Goal: Information Seeking & Learning: Learn about a topic

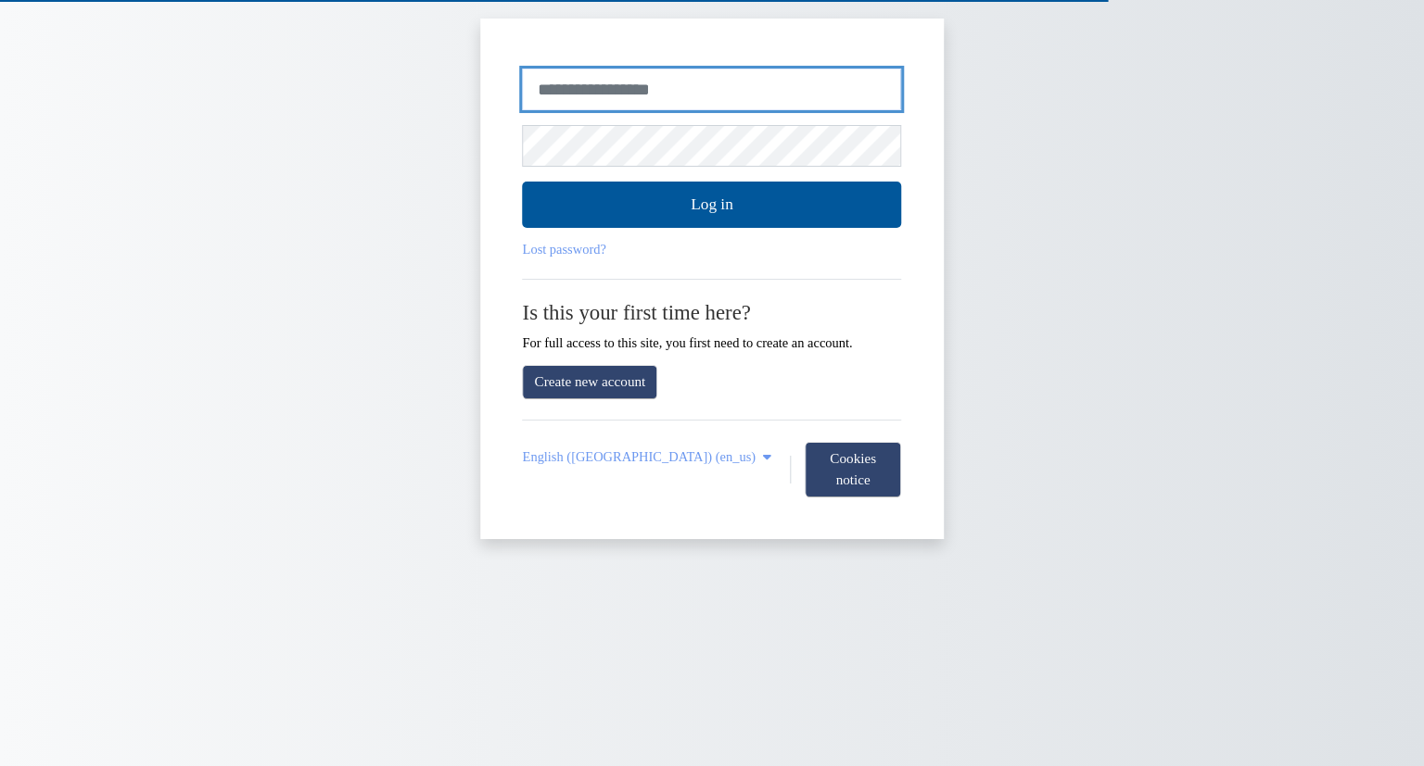
click at [741, 96] on input "Username or email" at bounding box center [712, 90] width 379 height 43
type input "**********"
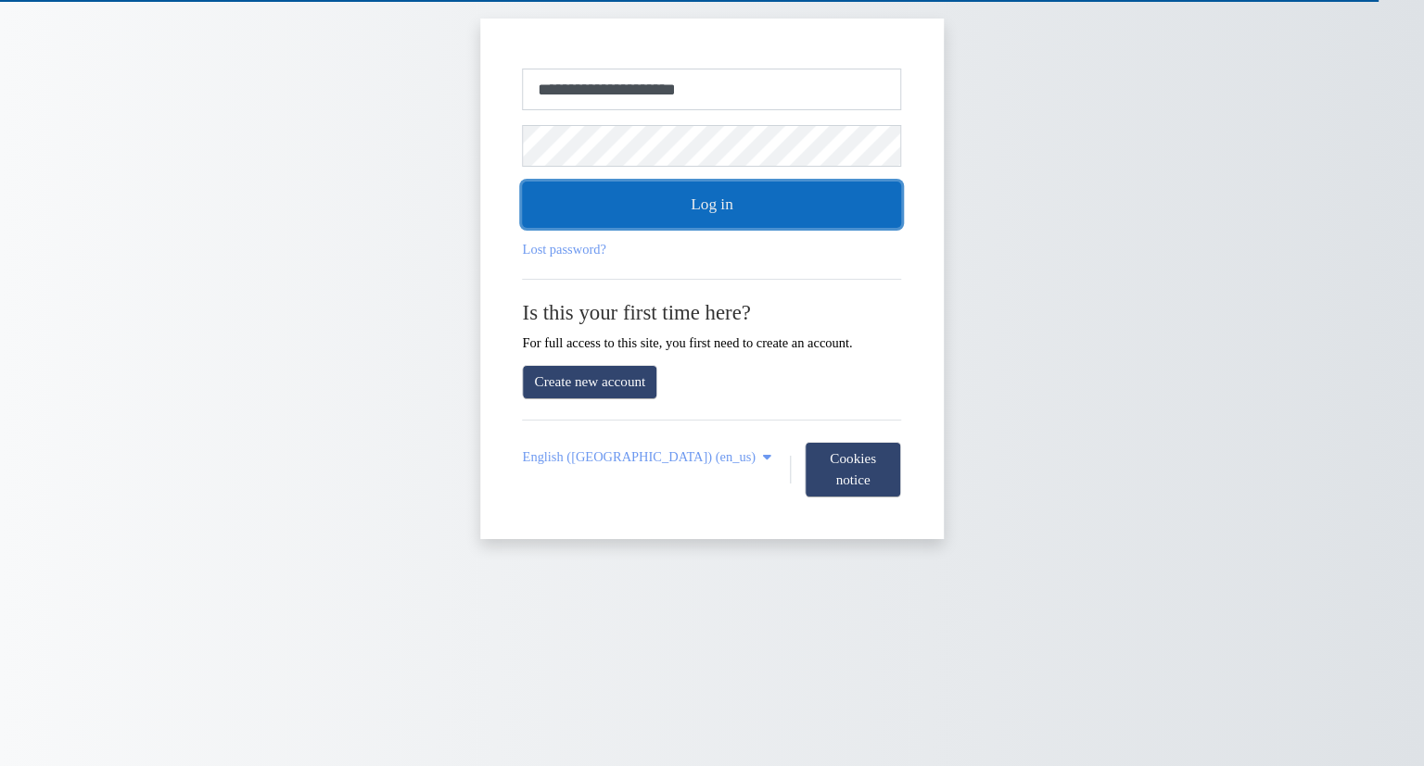
click at [688, 202] on button "Log in" at bounding box center [712, 205] width 379 height 46
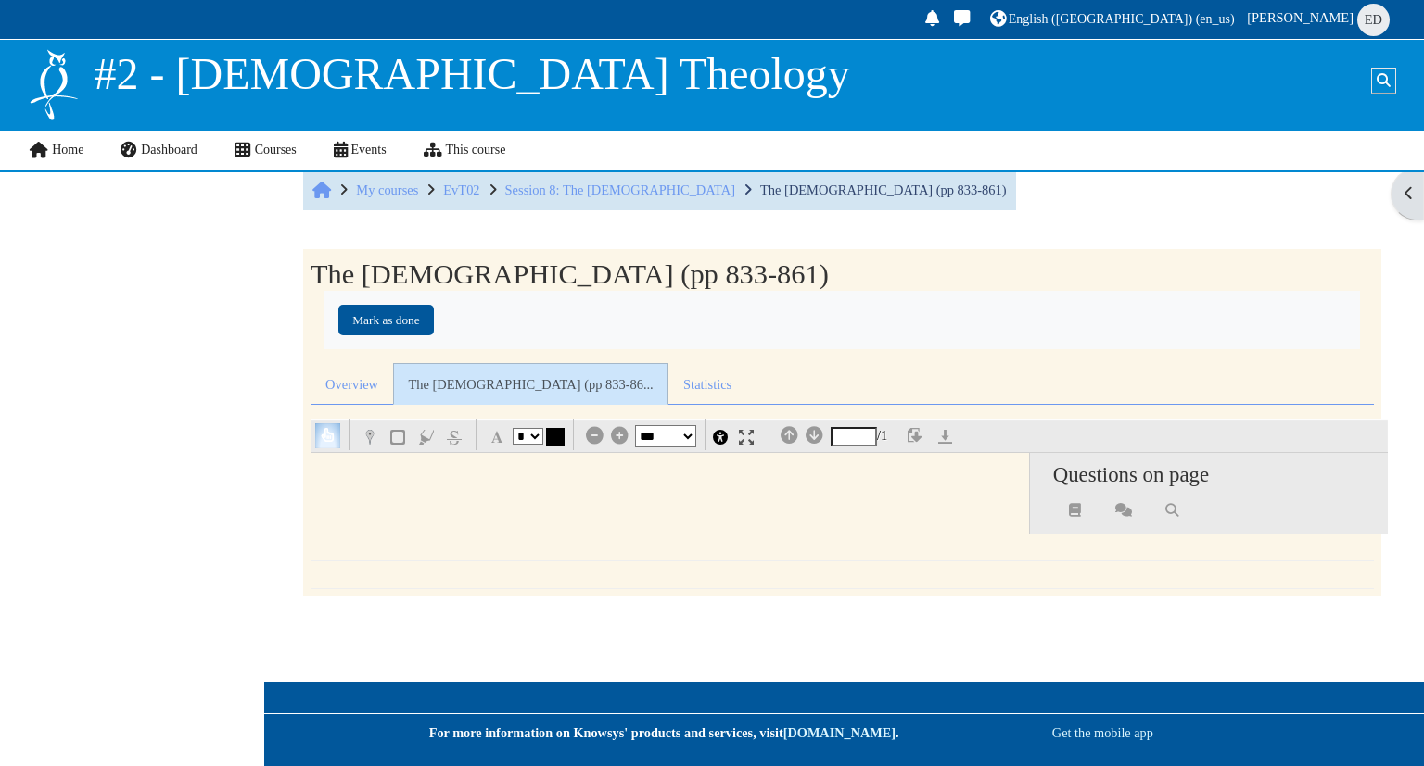
select select "**"
select select "*"
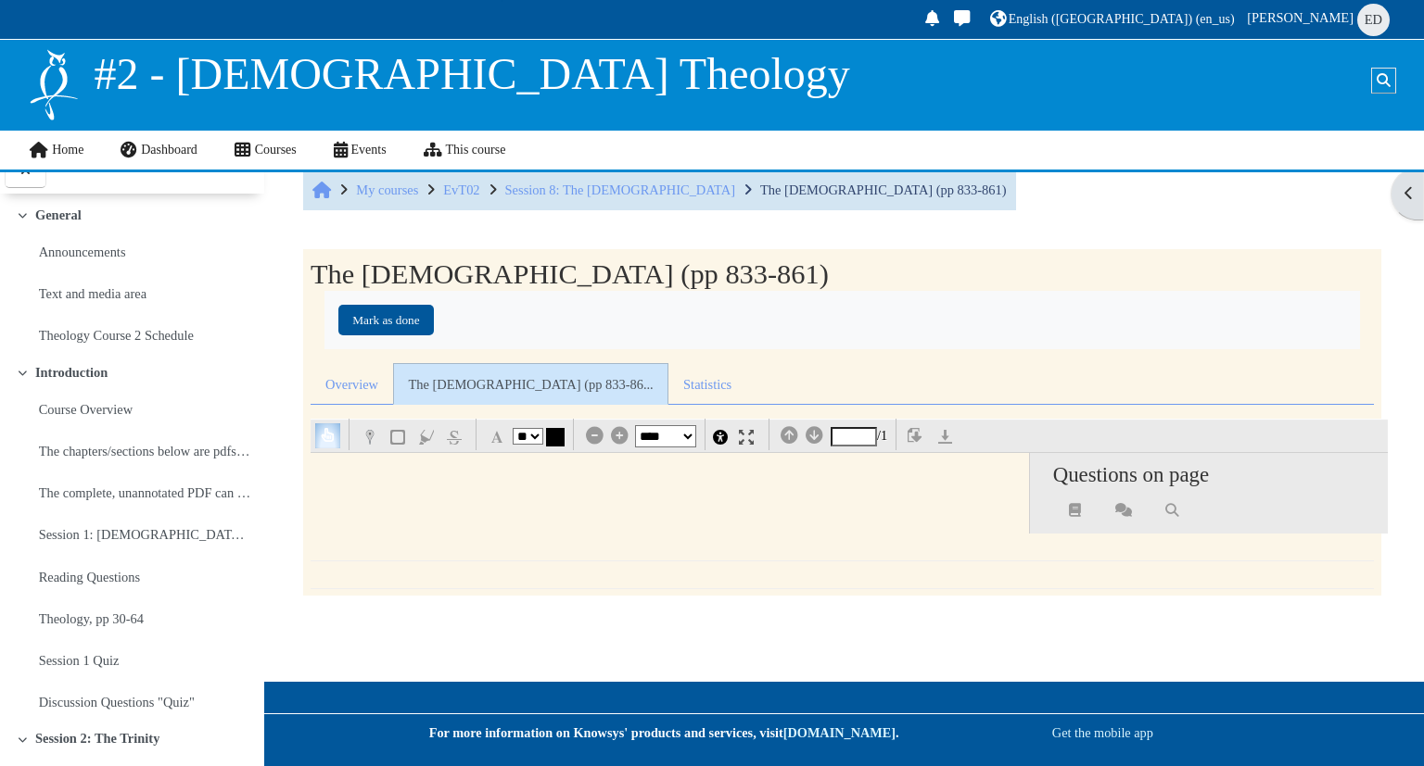
scroll to position [1399, 0]
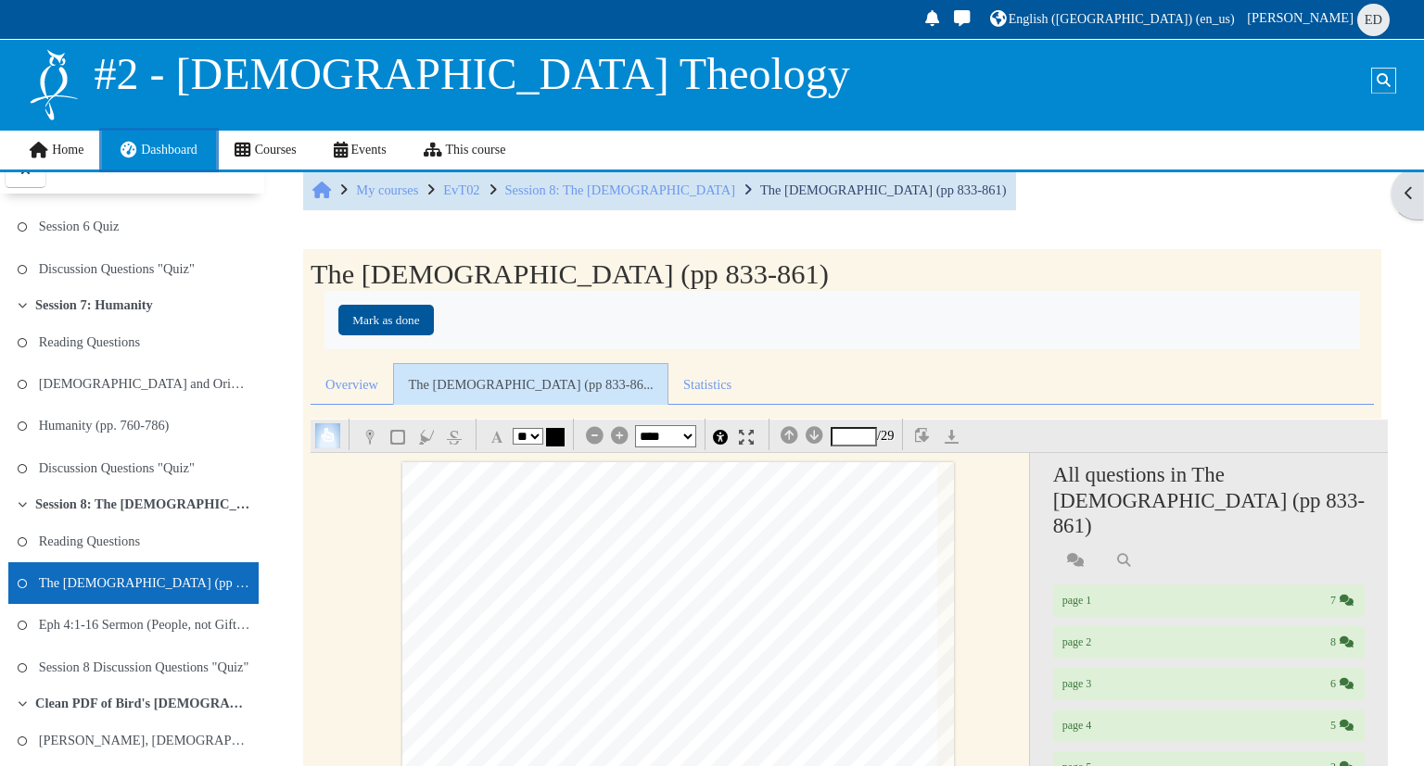
click at [145, 164] on link "Dashboard" at bounding box center [158, 150] width 113 height 39
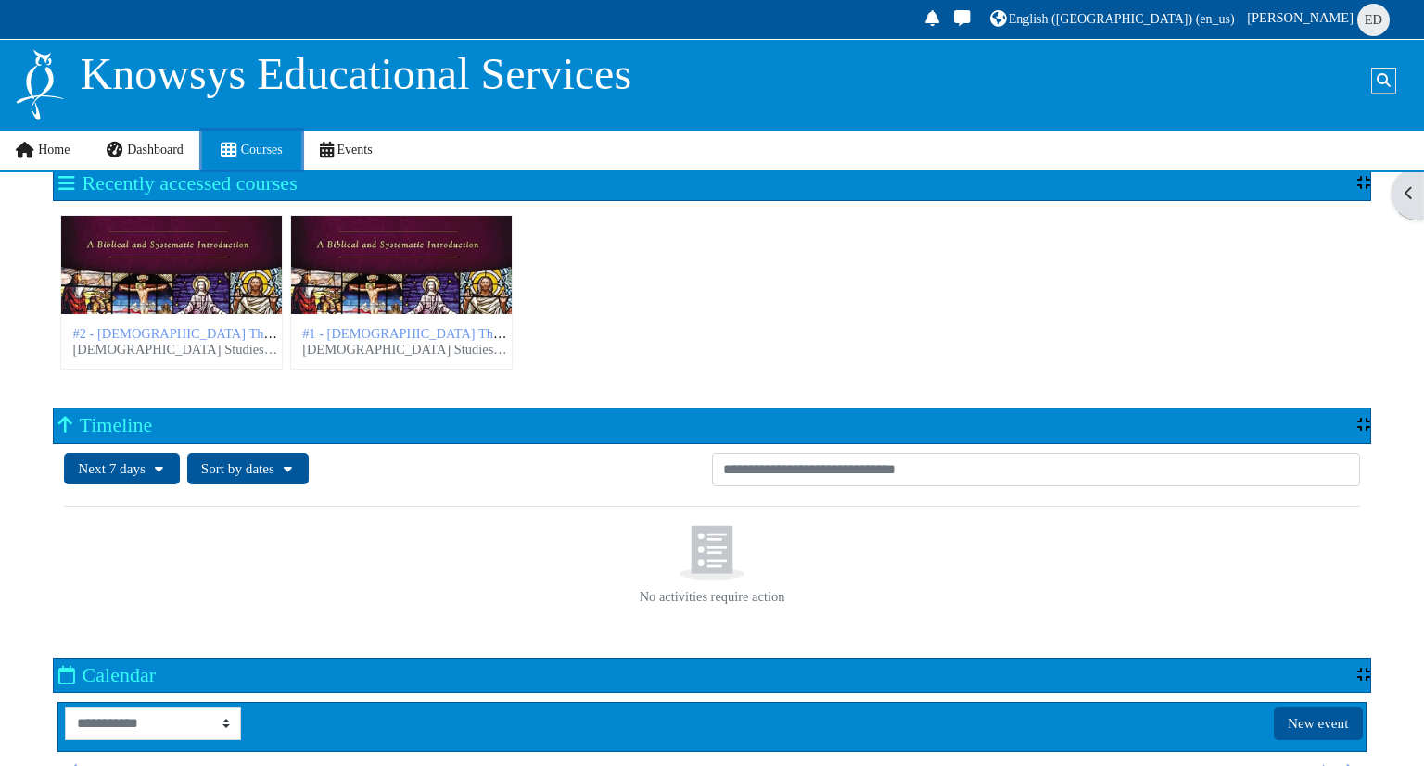
click at [261, 155] on span "Courses" at bounding box center [262, 150] width 42 height 14
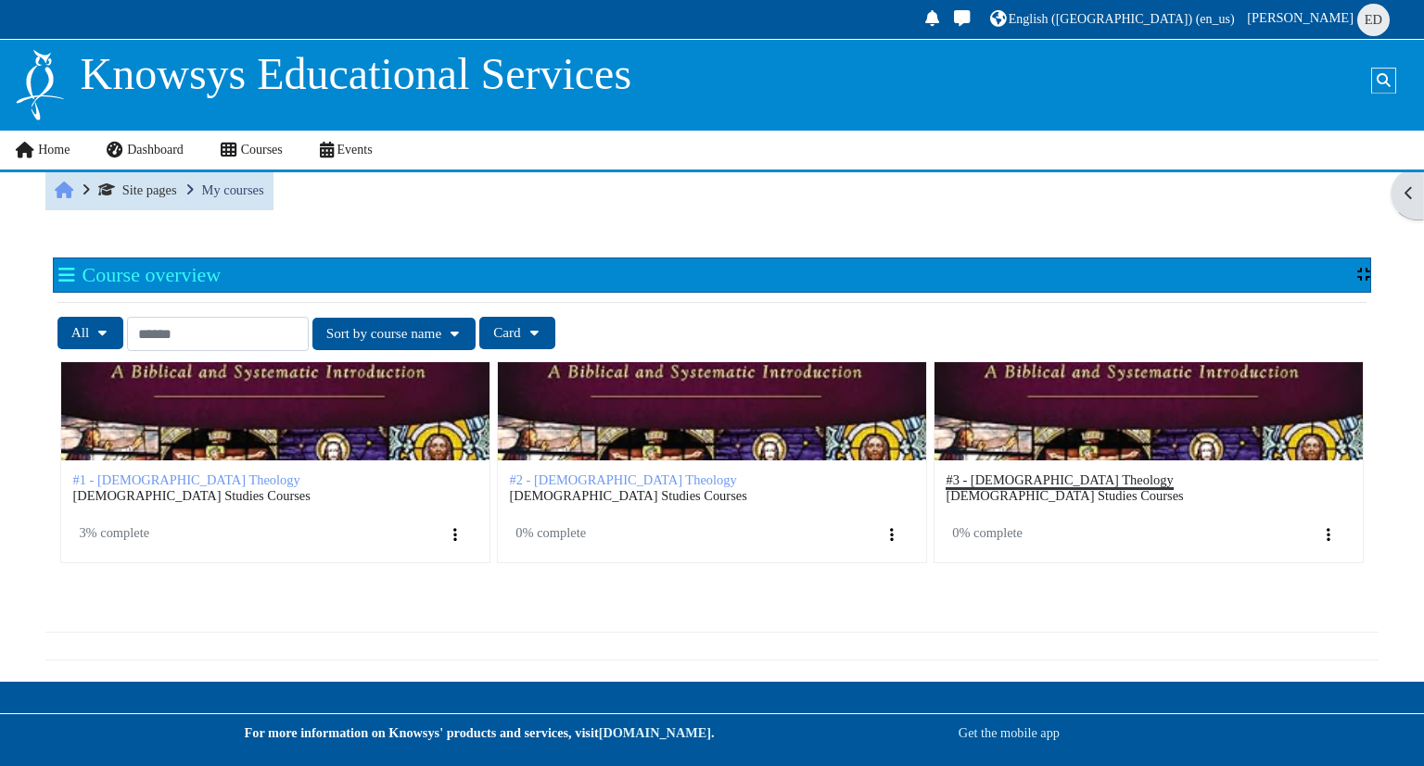
click at [1048, 488] on span "#3 - [DEMOGRAPHIC_DATA] Theology" at bounding box center [1058, 480] width 227 height 15
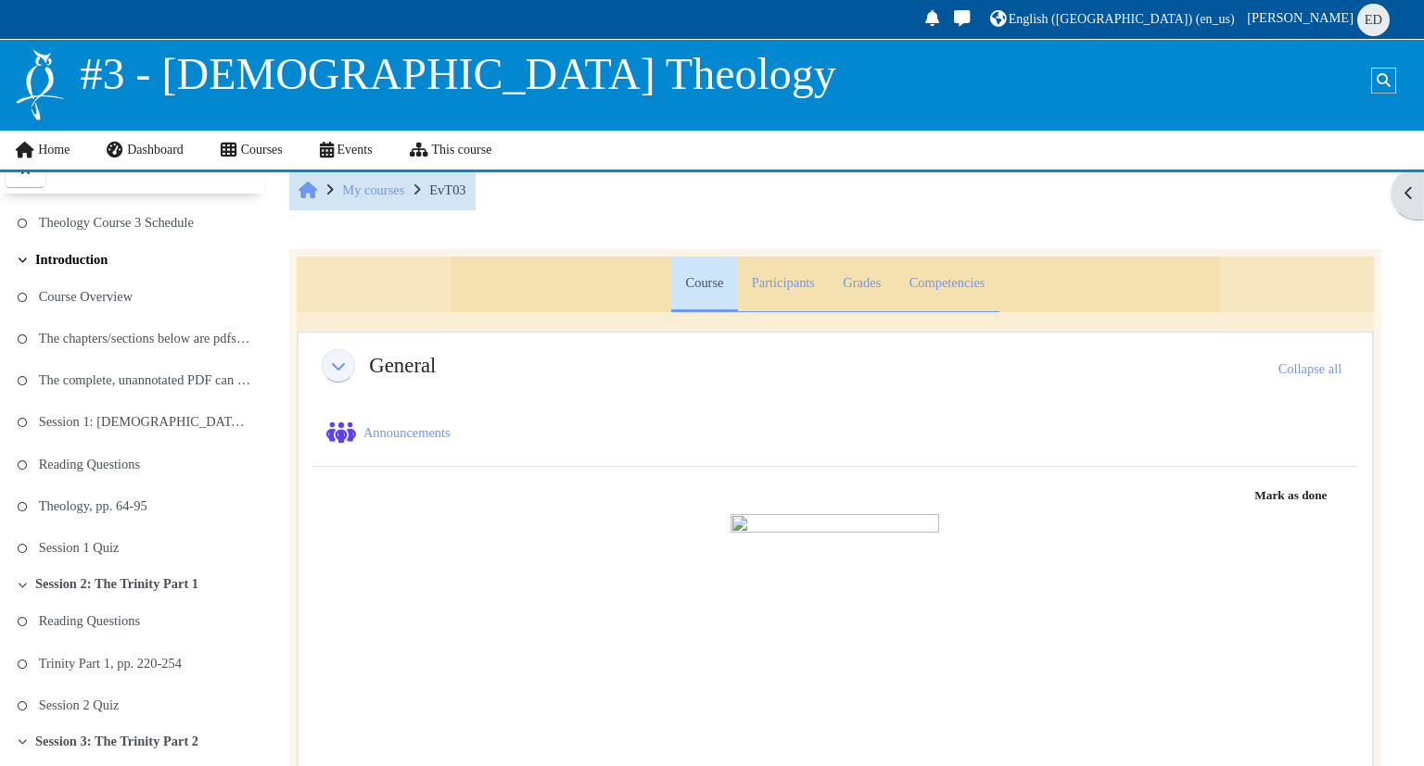
scroll to position [110, 0]
click at [90, 432] on link "Session 1: [DEMOGRAPHIC_DATA] and Theology" at bounding box center [145, 425] width 212 height 26
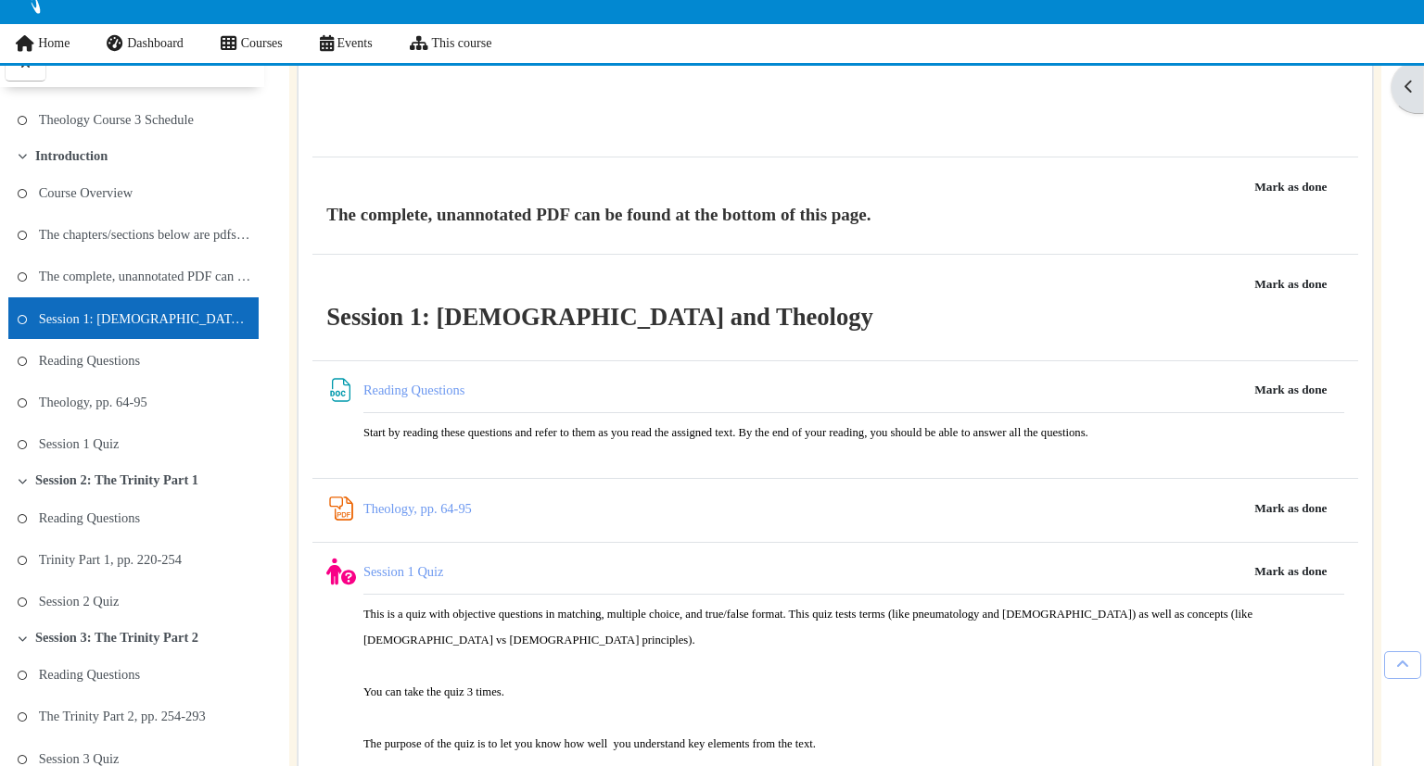
scroll to position [1820, 0]
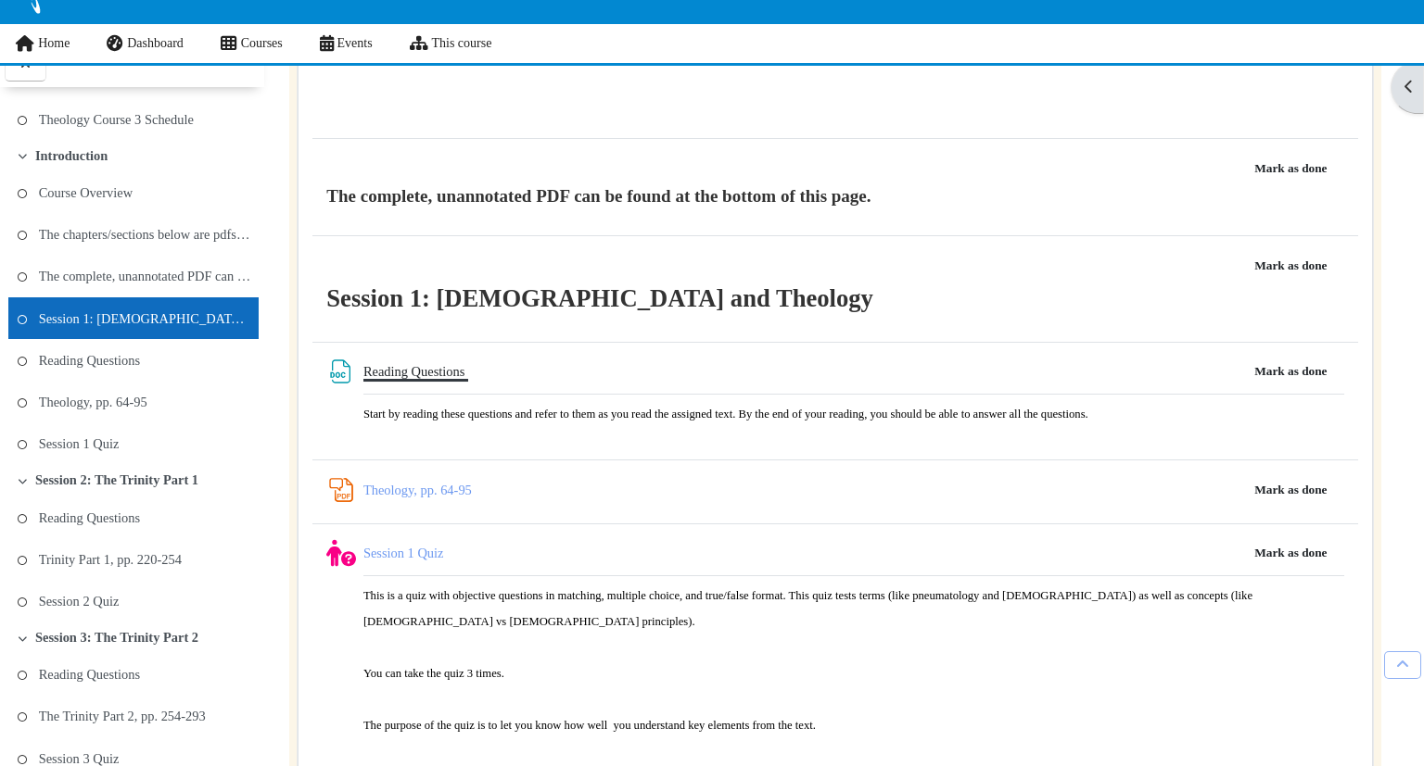
click at [402, 379] on link "Reading Questions File" at bounding box center [415, 371] width 105 height 15
click at [425, 379] on link "Reading Questions File" at bounding box center [415, 371] width 105 height 15
click at [406, 406] on div "Reading Questions File" at bounding box center [834, 399] width 1017 height 84
click at [368, 379] on link "Reading Questions File" at bounding box center [415, 371] width 105 height 15
click at [384, 498] on link "Theology, pp. 64-95 PDF Annotation" at bounding box center [417, 490] width 108 height 15
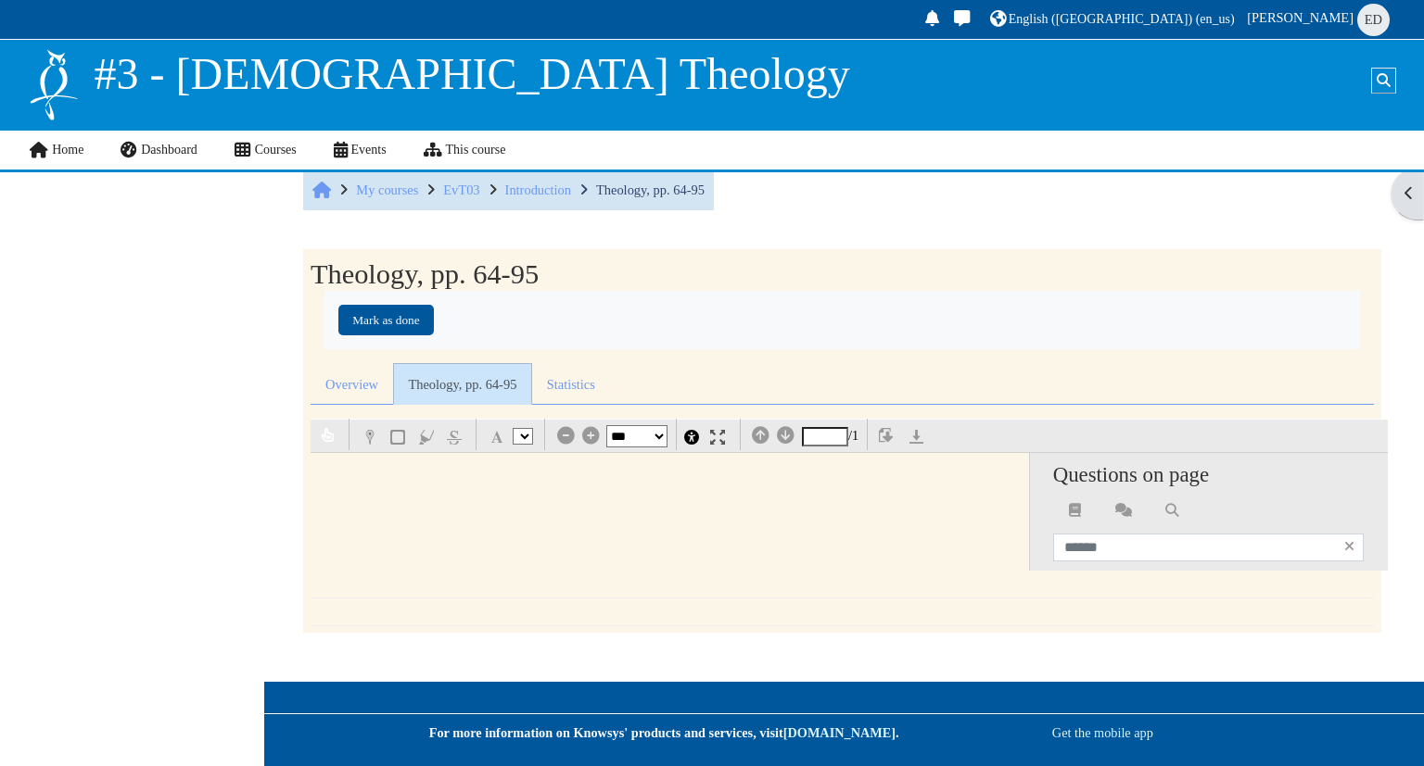
select select "*"
select select "**"
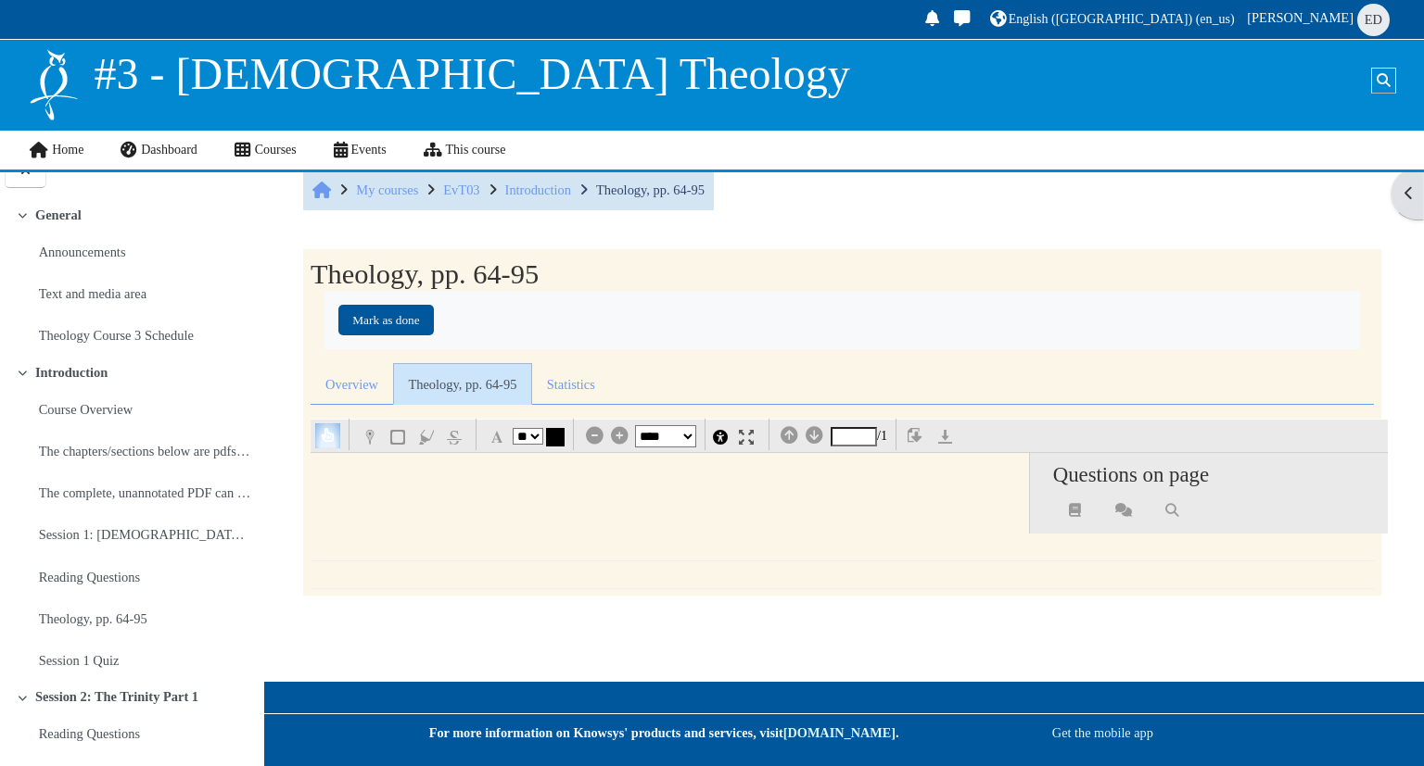
scroll to position [140, 0]
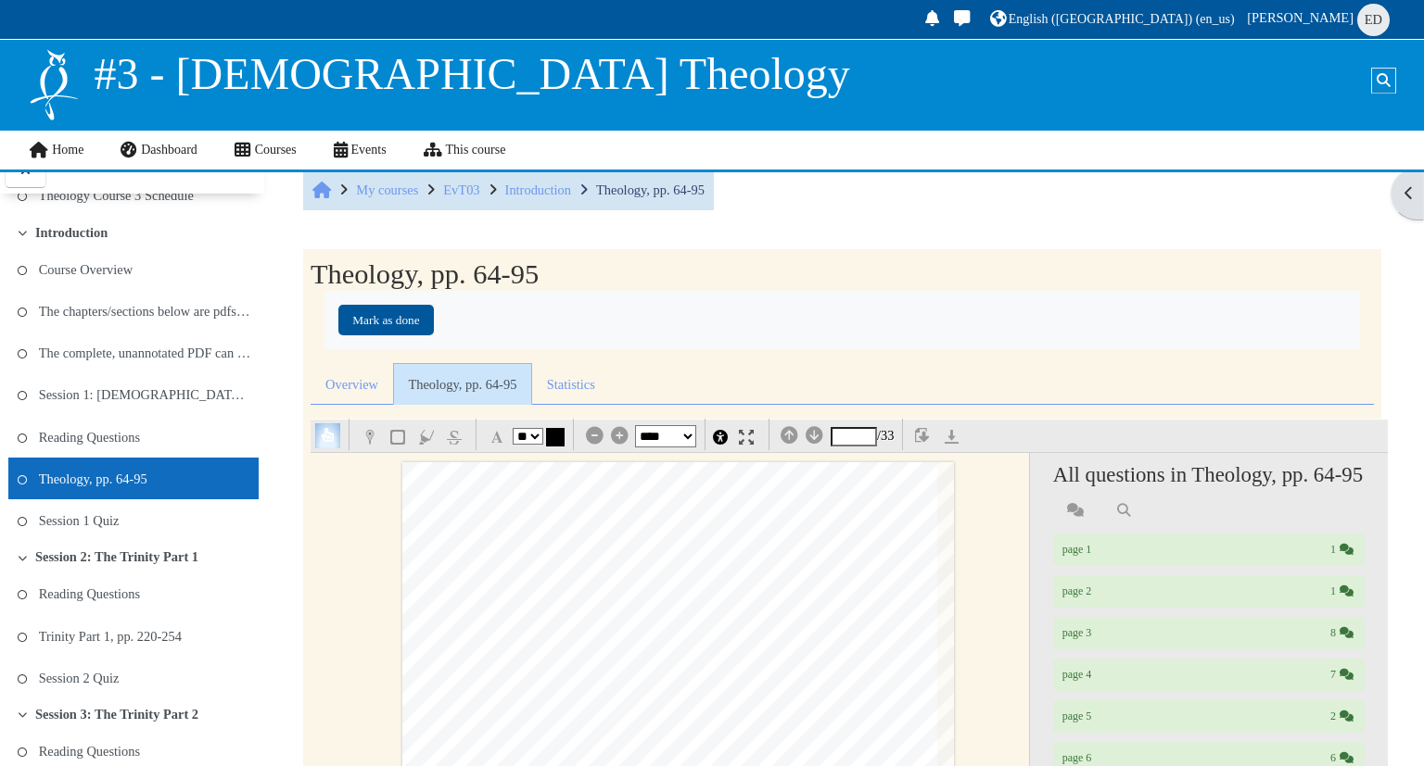
click at [276, 513] on div "Home My courses EvT03 Introduction Theology, pp. 64-95 Theology, pp. 64-95 Comp…" at bounding box center [834, 749] width 1119 height 1205
click at [112, 403] on link "Session 1: [DEMOGRAPHIC_DATA] and Theology" at bounding box center [145, 395] width 212 height 26
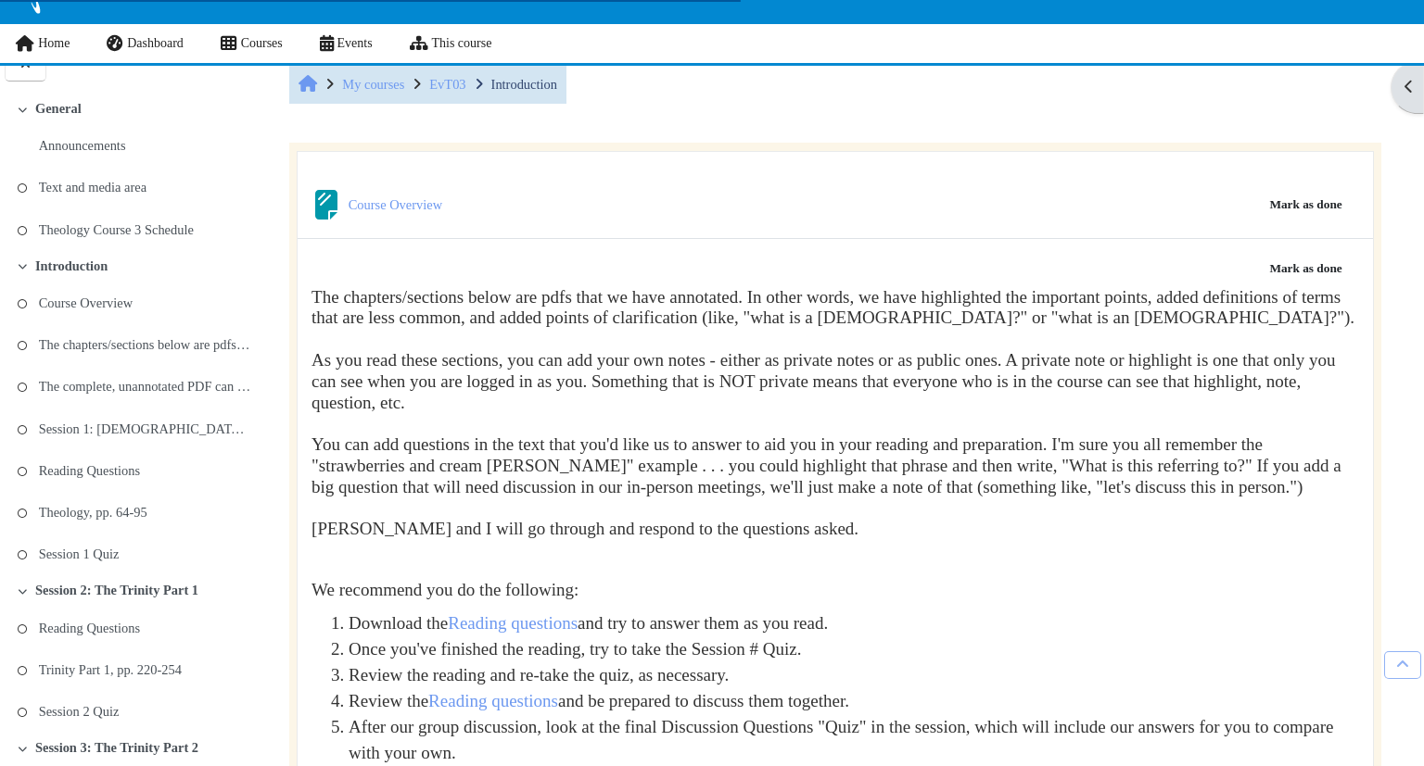
scroll to position [888, 0]
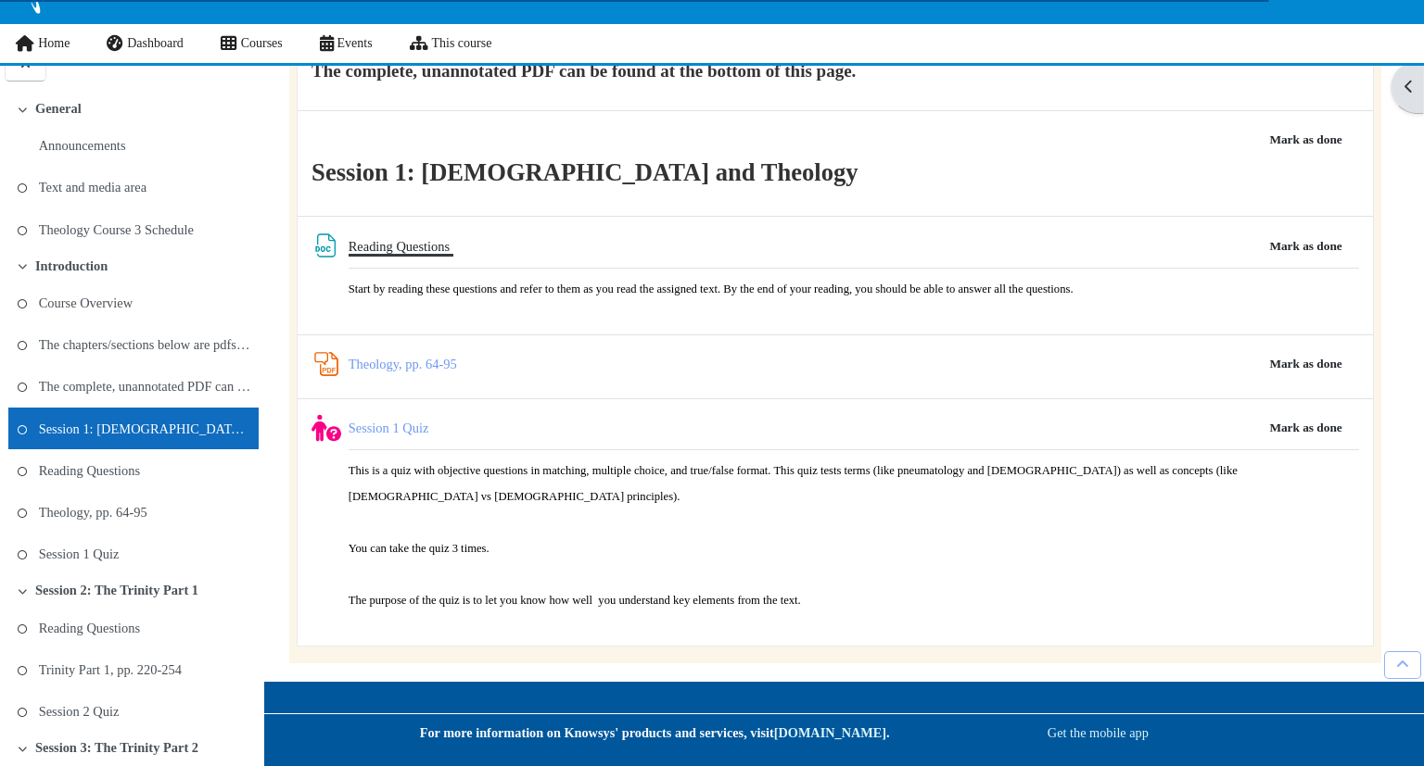
click at [412, 253] on link "Reading Questions File" at bounding box center [400, 246] width 105 height 15
click at [119, 472] on link "Reading Questions" at bounding box center [89, 471] width 101 height 26
click at [164, 470] on li "Reading Questions" at bounding box center [133, 471] width 250 height 42
click at [140, 476] on link "Reading Questions" at bounding box center [89, 471] width 101 height 26
click at [126, 520] on link "Theology, pp. 64-95" at bounding box center [93, 513] width 108 height 26
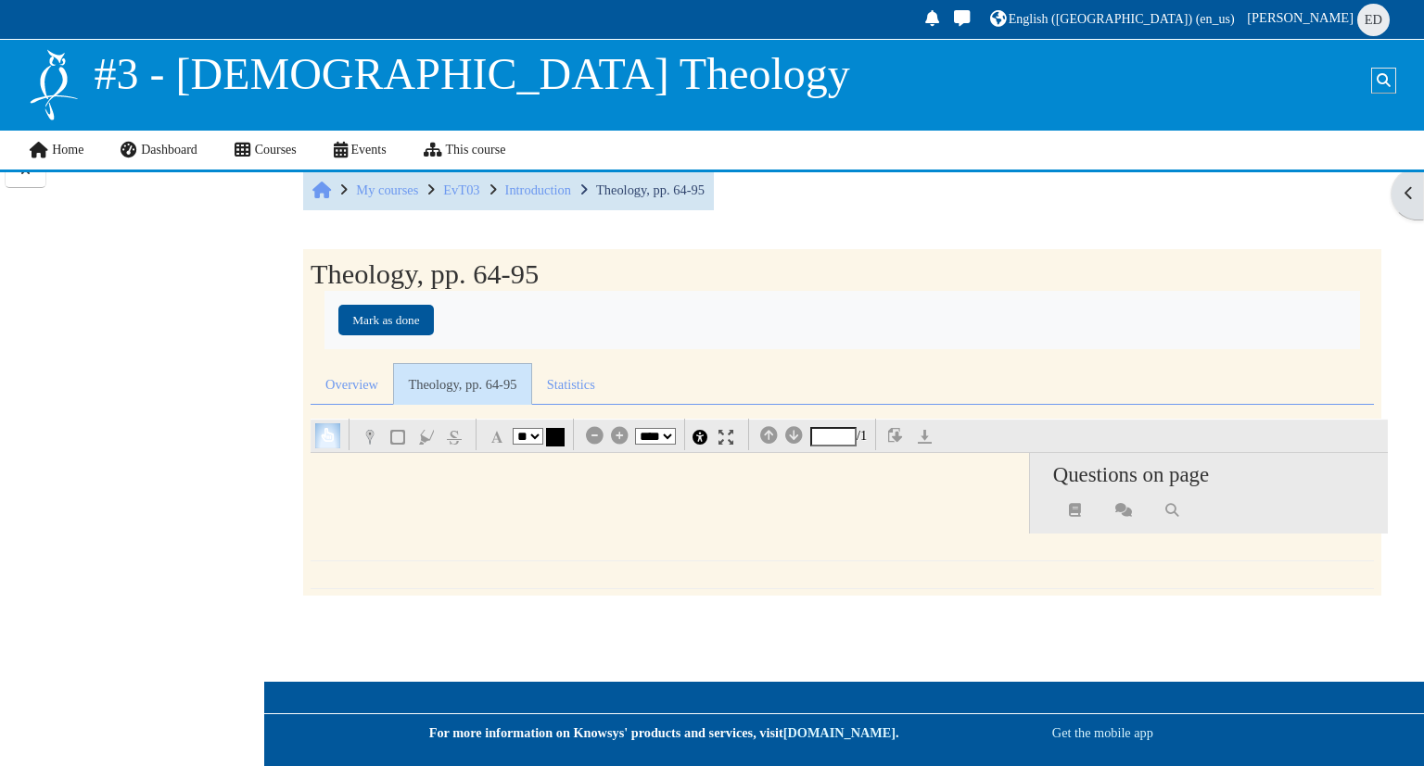
select select "**"
select select "*"
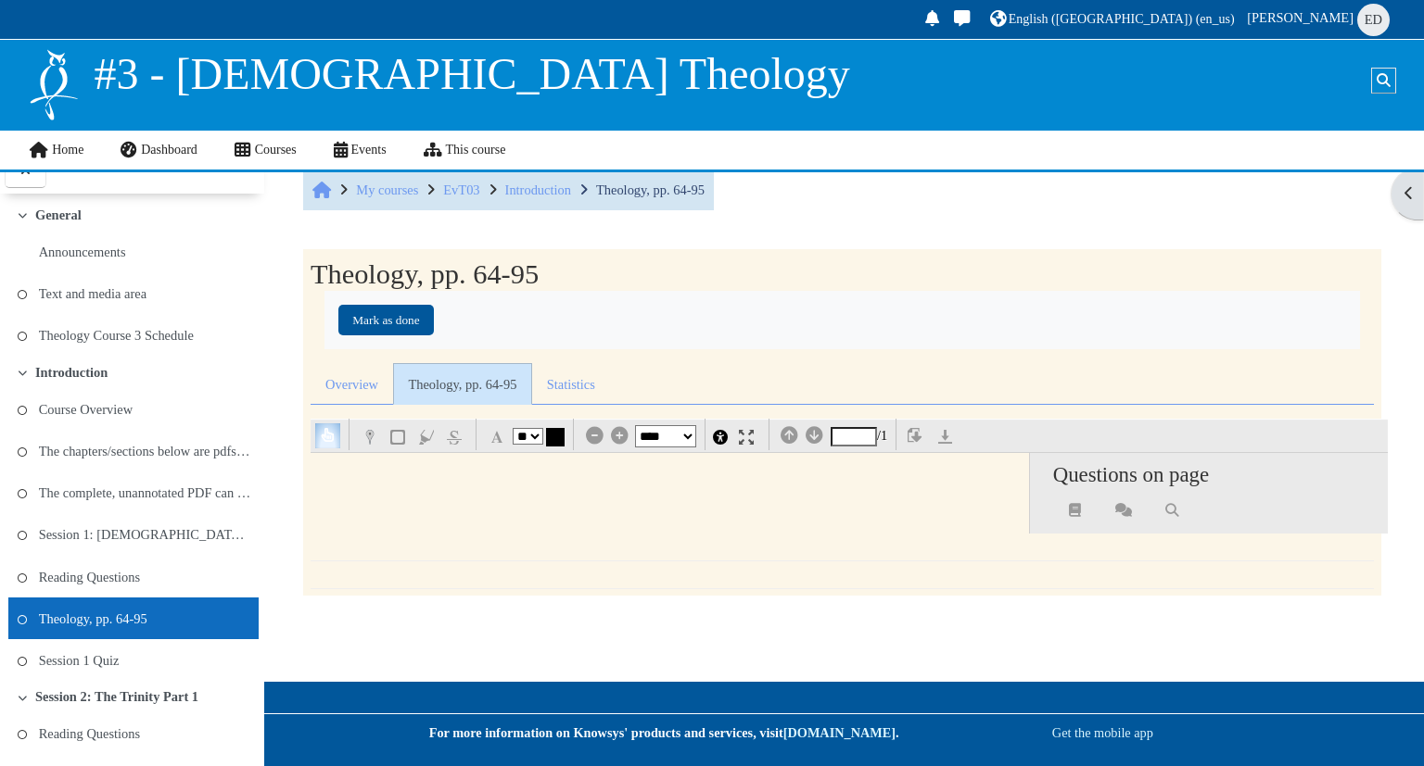
scroll to position [140, 0]
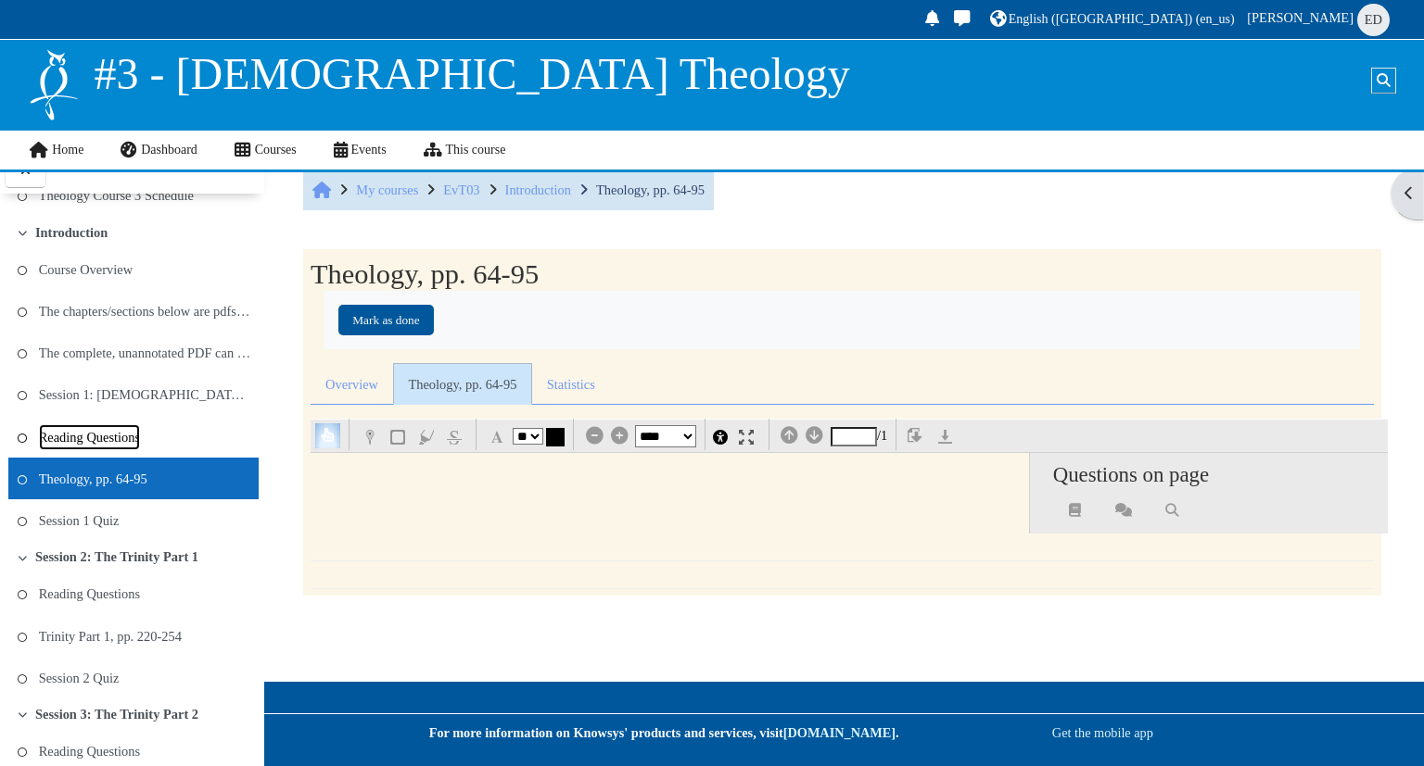
click at [108, 430] on link "Reading Questions" at bounding box center [89, 437] width 101 height 26
click at [133, 432] on link "Reading Questions" at bounding box center [89, 437] width 101 height 26
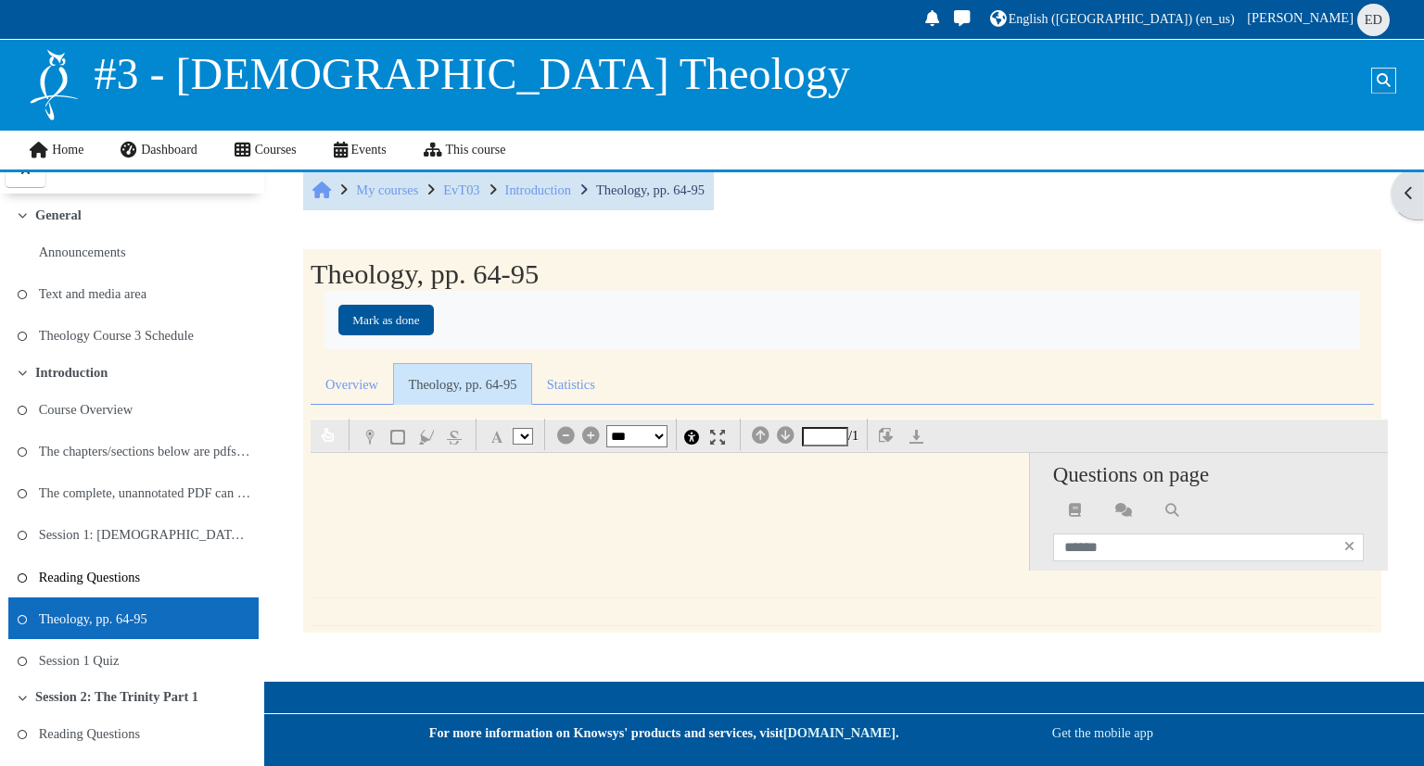
scroll to position [140, 0]
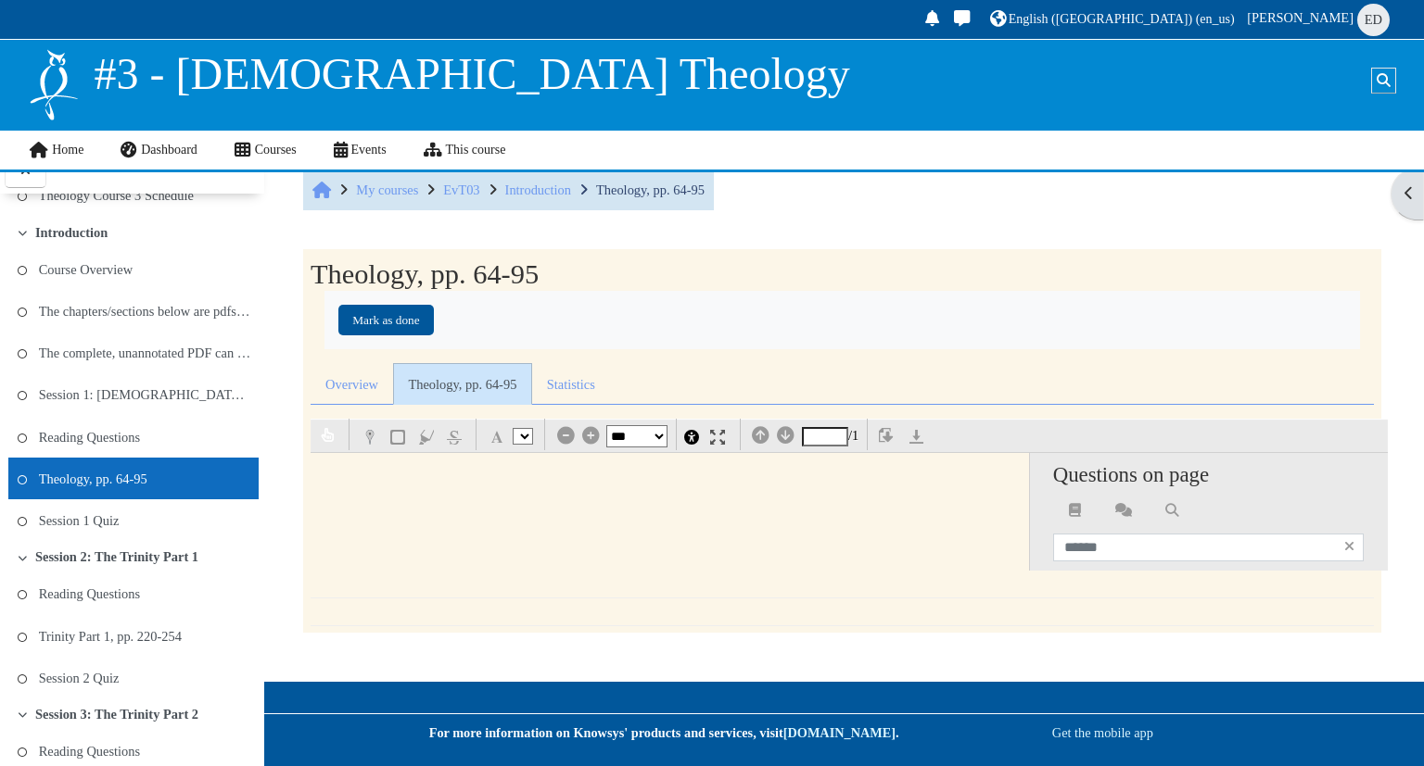
click at [973, 243] on div "Theology, pp. 64-95 Completion requirements [PERSON_NAME] as done Overview Theo…" at bounding box center [841, 444] width 1105 height 413
click at [147, 470] on link "Theology, pp. 64-95" at bounding box center [93, 479] width 108 height 26
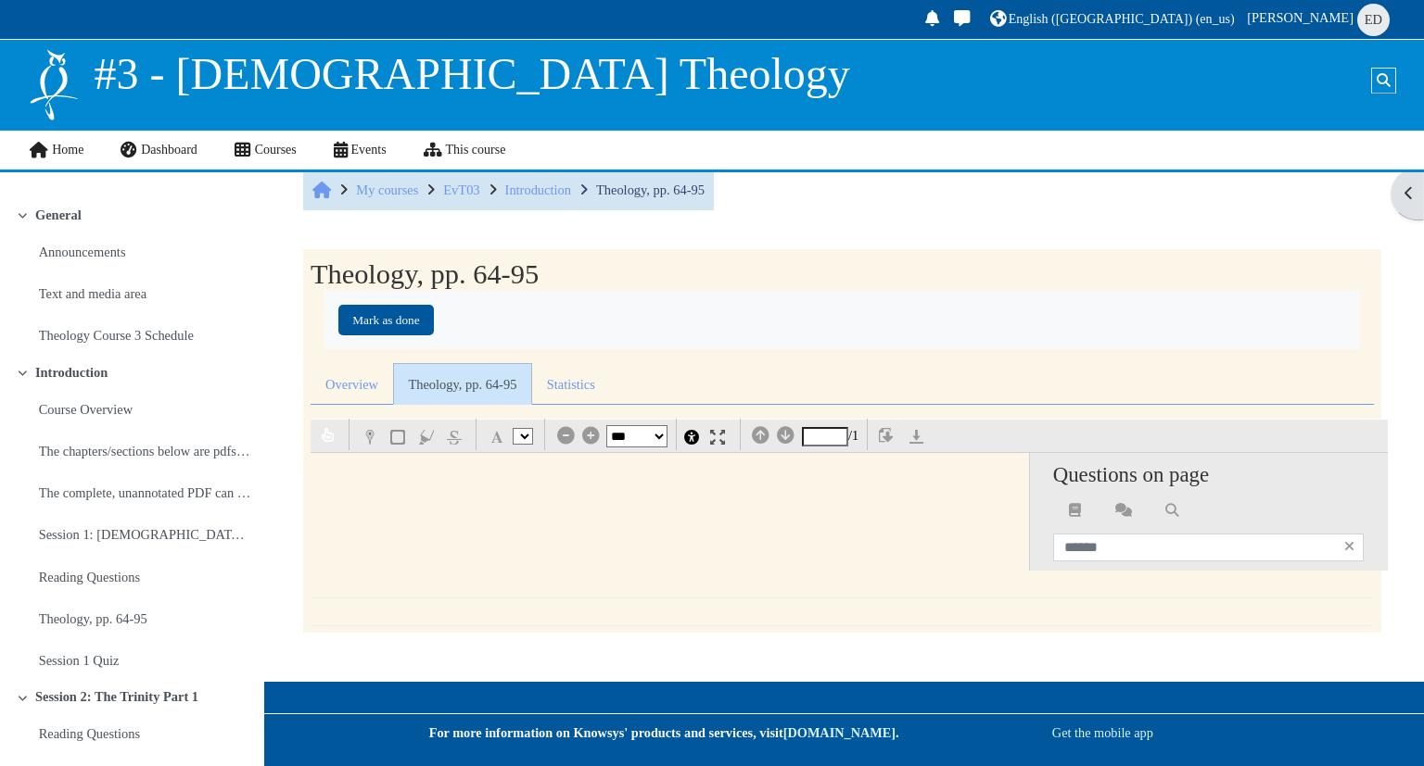
select select "*"
select select "**"
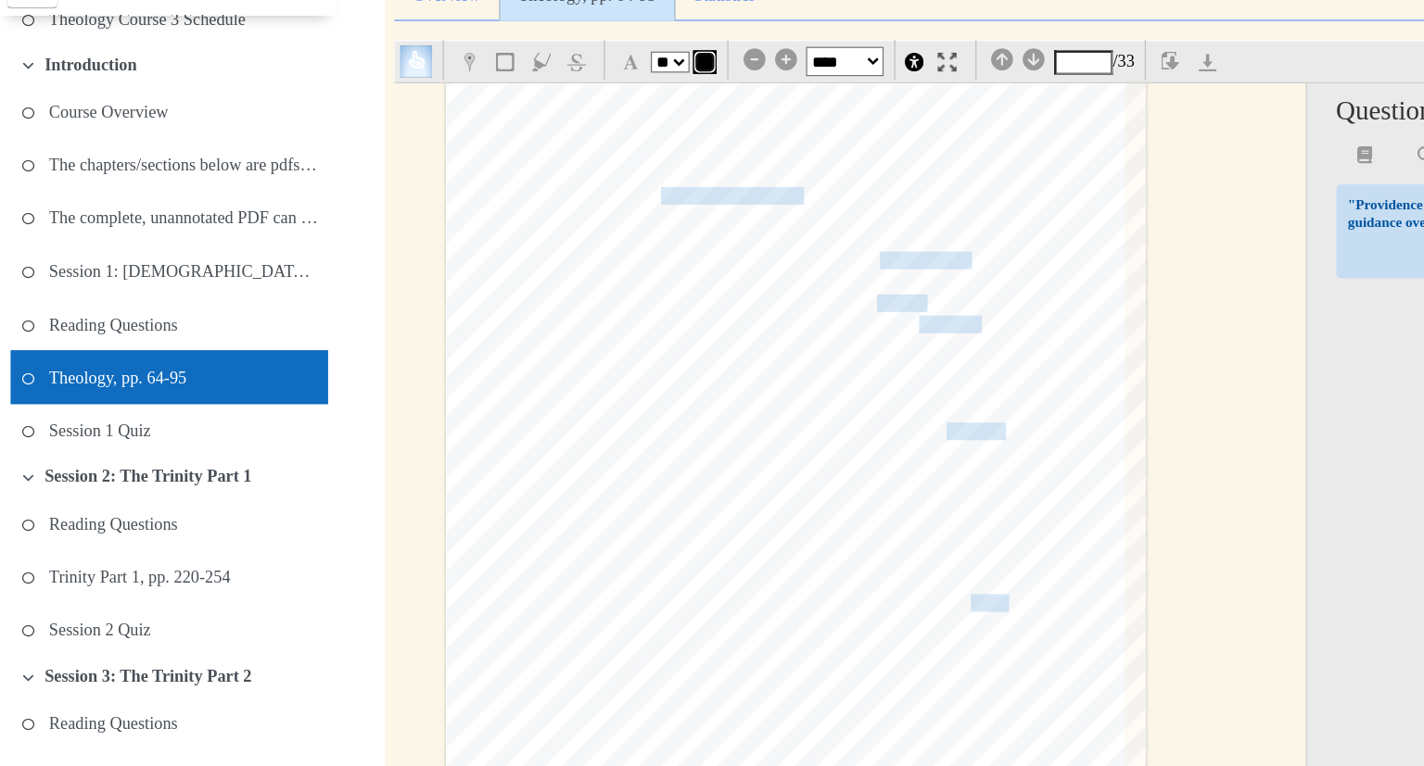
scroll to position [2423, 51]
type input "*"
click at [592, 223] on span "pertains to inalienable human rights or political absolutism." at bounding box center [651, 229] width 263 height 12
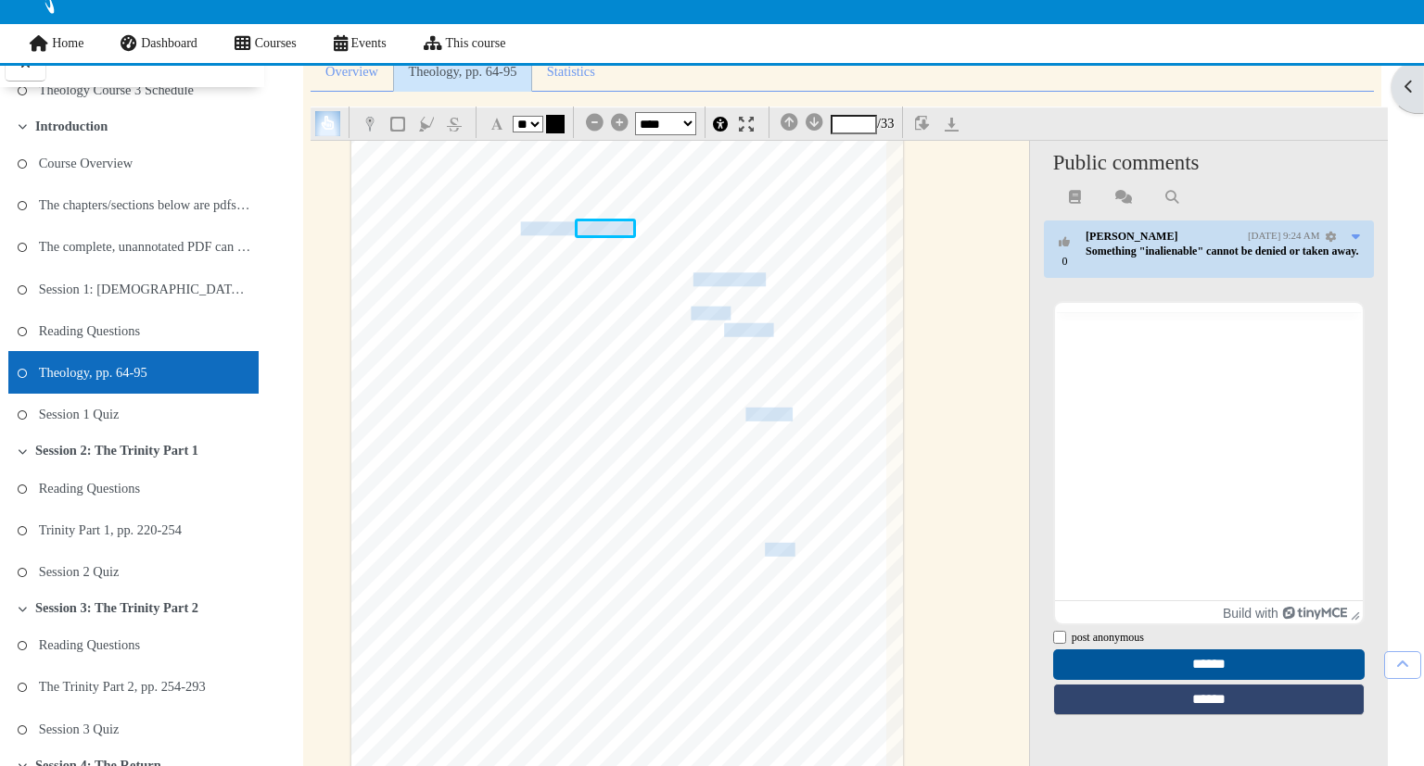
scroll to position [0, 0]
click at [877, 264] on div "§ 1.6 Sources for Theology 67 Appeals to the authority of nature must be treate…" at bounding box center [626, 486] width 551 height 780
